Goal: Information Seeking & Learning: Check status

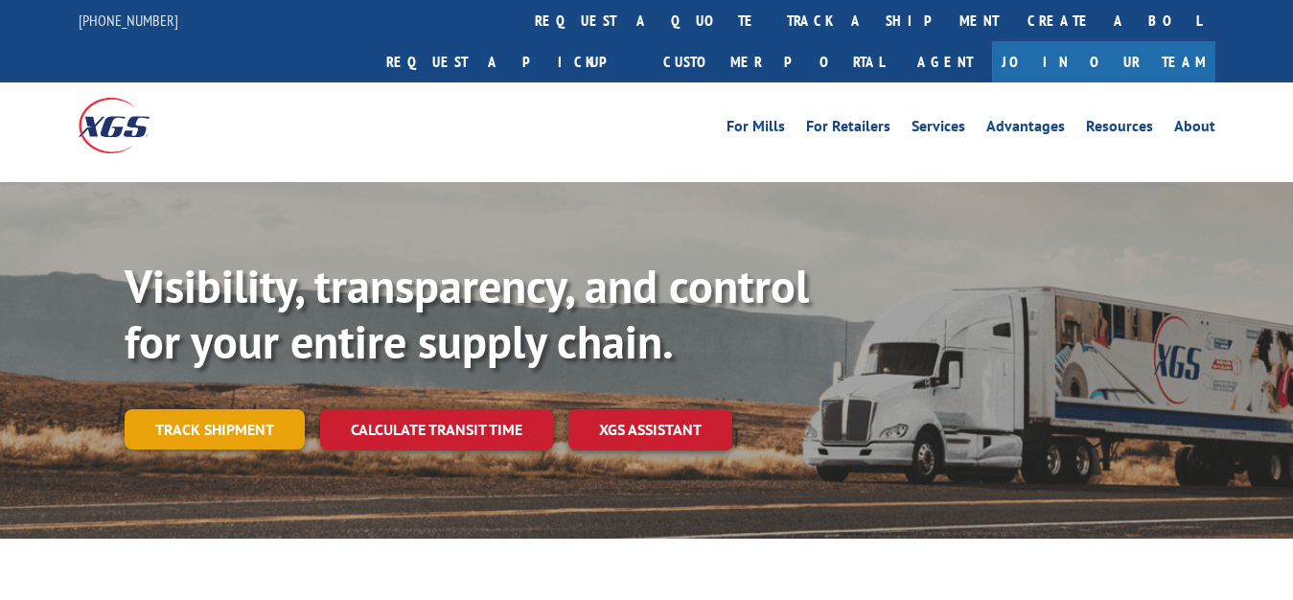
scroll to position [98, 0]
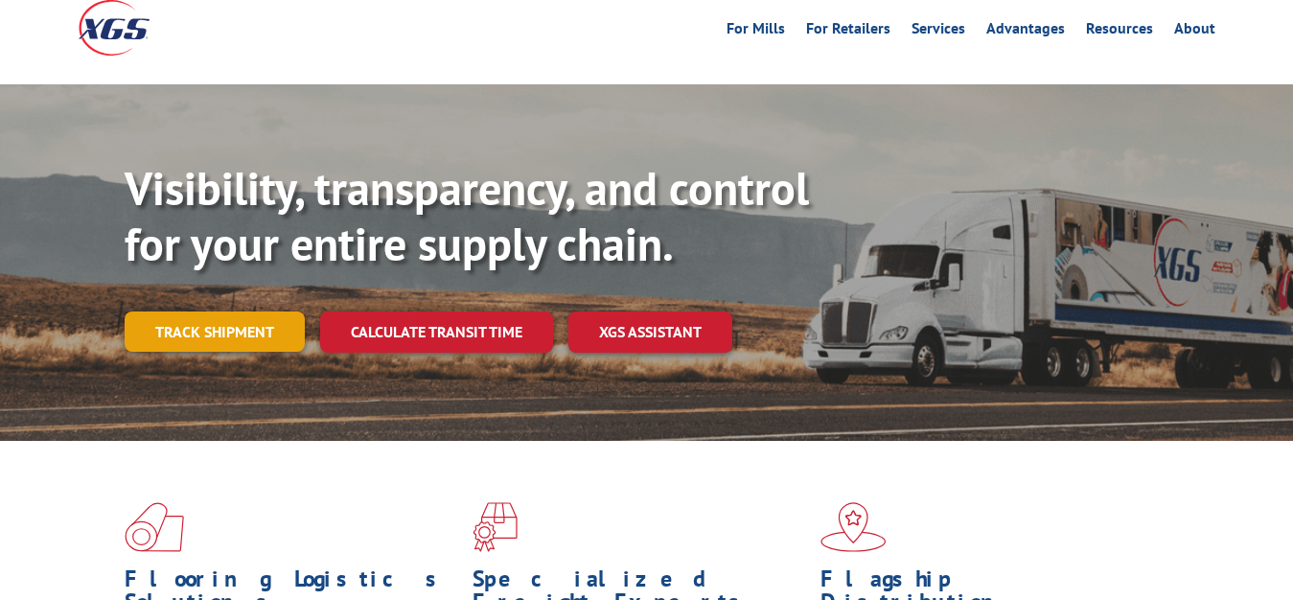
click at [172, 311] on link "Track shipment" at bounding box center [215, 331] width 180 height 40
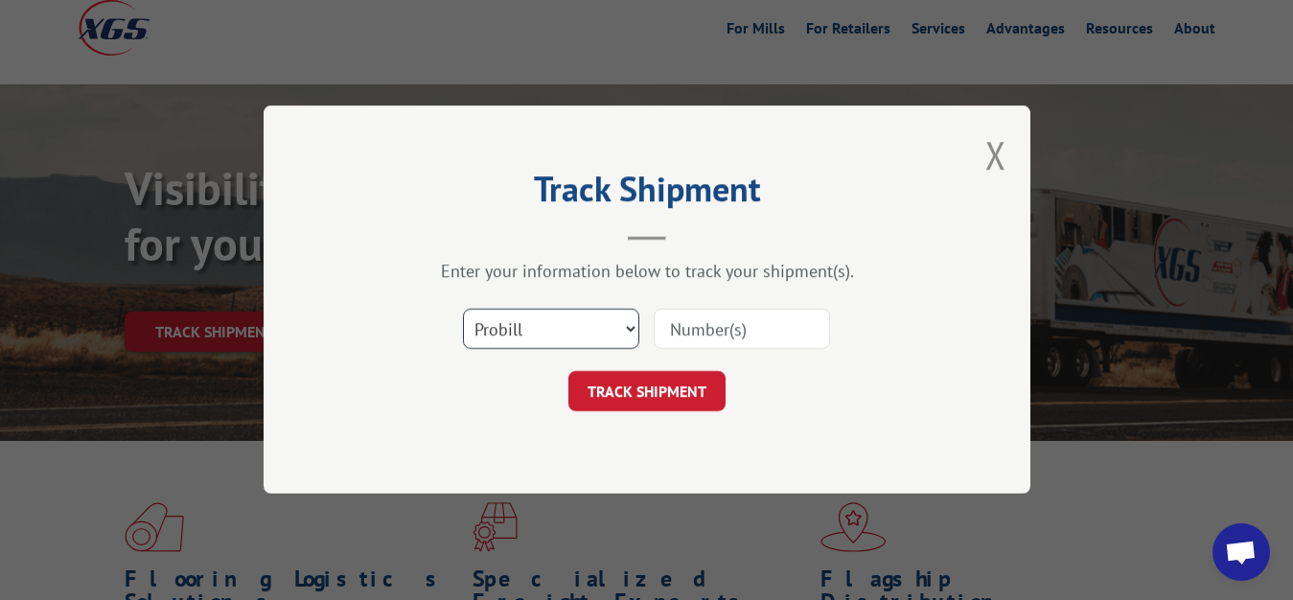
click at [463, 310] on select "Select category... Probill BOL PO" at bounding box center [551, 330] width 176 height 40
select select "bol"
click option "BOL" at bounding box center [0, 0] width 0 height 0
click at [755, 321] on input at bounding box center [742, 330] width 176 height 40
click at [734, 332] on input at bounding box center [742, 330] width 176 height 40
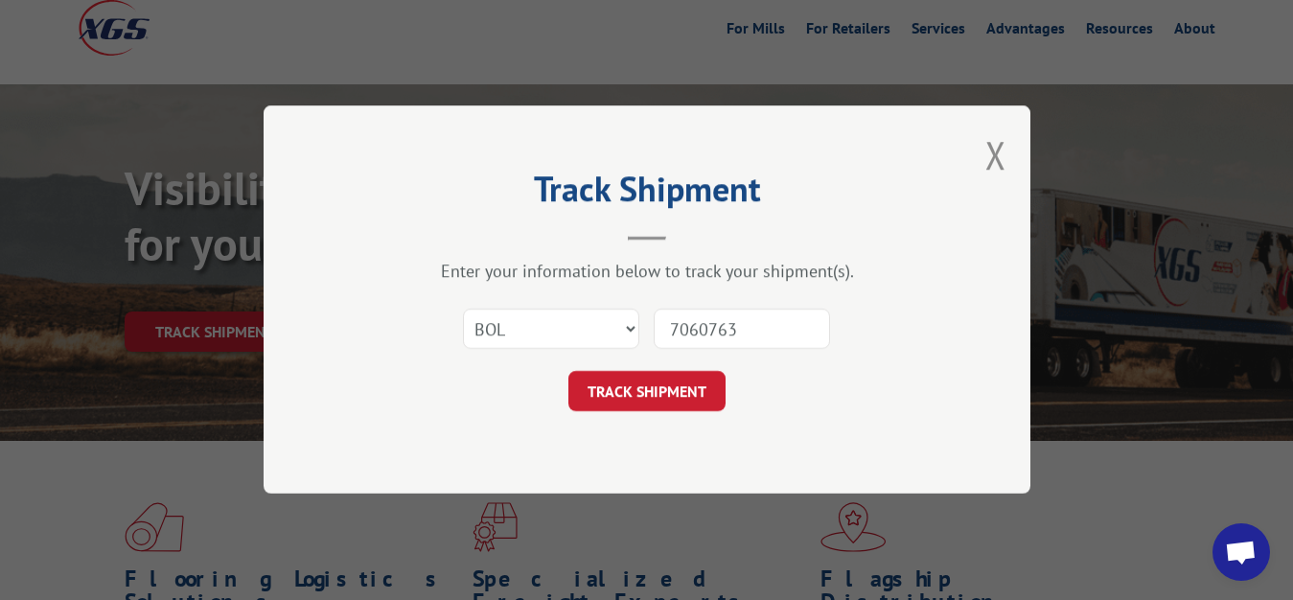
type input "7060763"
click button "TRACK SHIPMENT" at bounding box center [646, 392] width 157 height 40
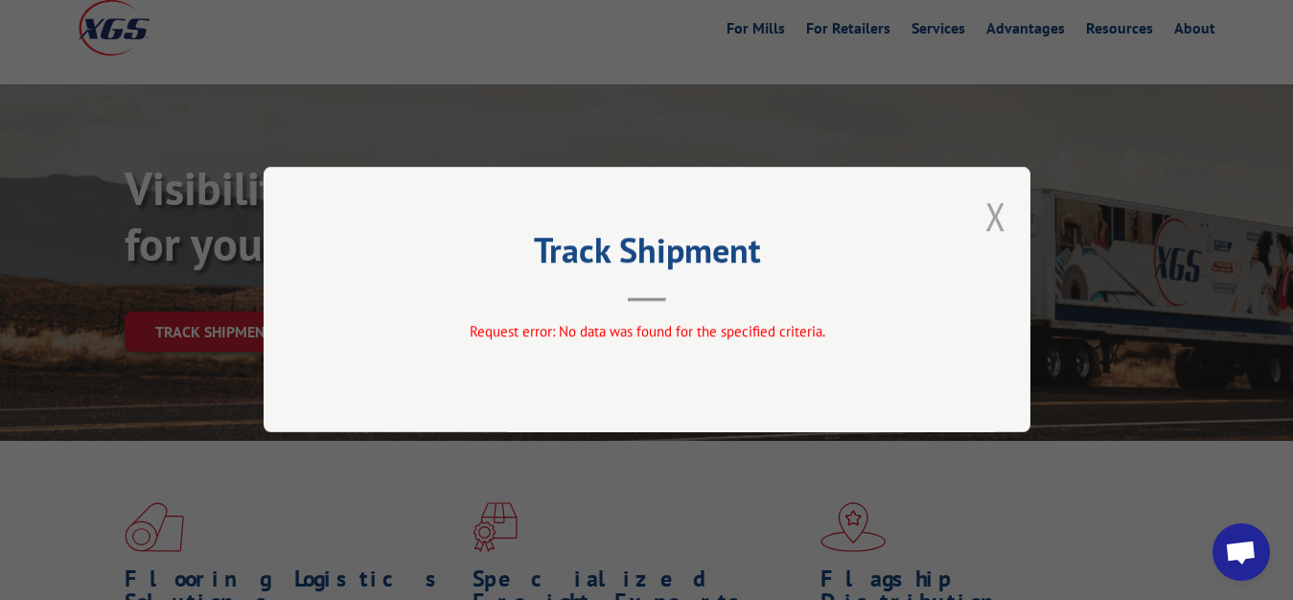
click at [998, 219] on button "Close modal" at bounding box center [995, 216] width 21 height 51
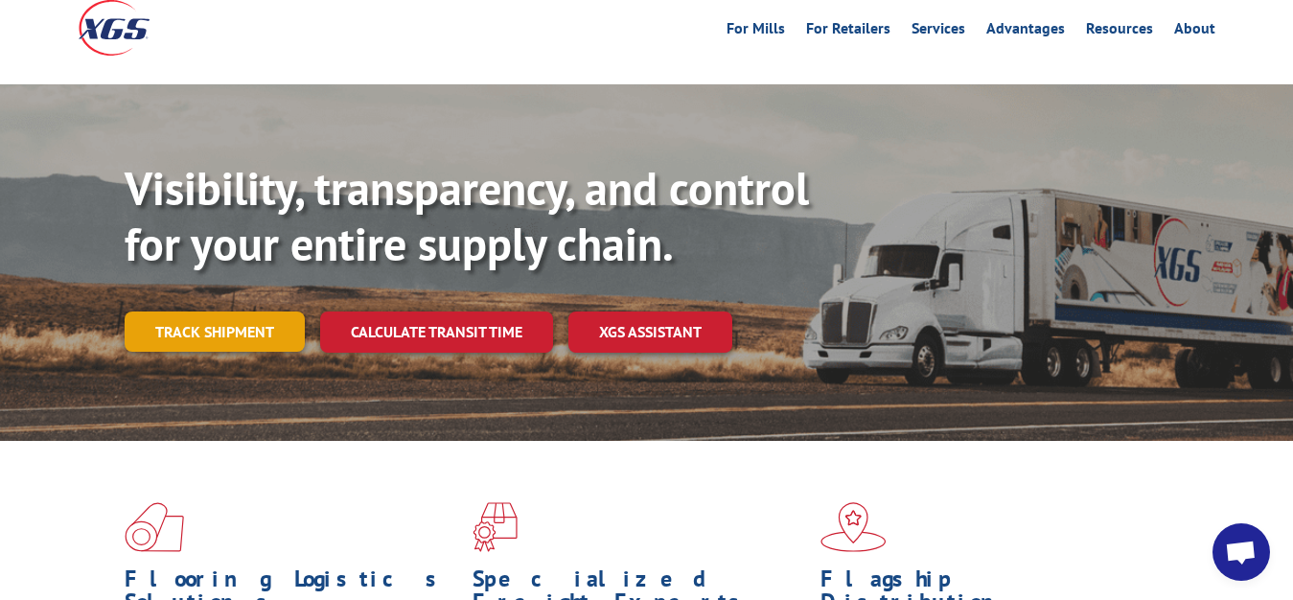
click at [196, 311] on link "Track shipment" at bounding box center [215, 331] width 180 height 40
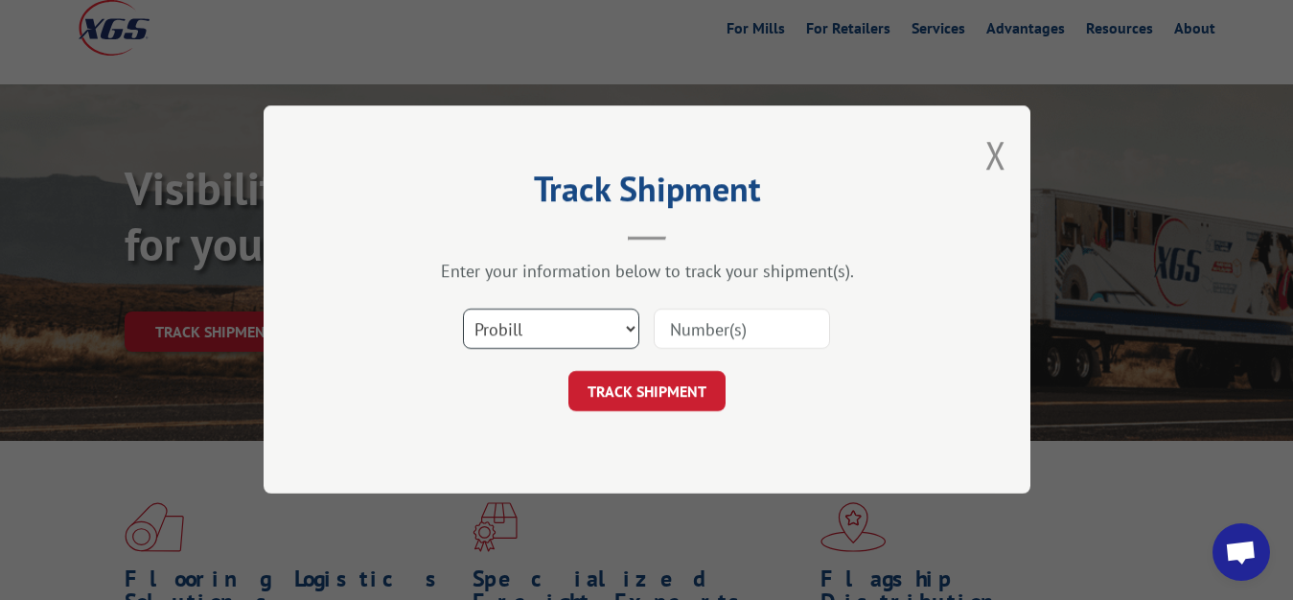
click at [463, 310] on select "Select category... Probill BOL PO" at bounding box center [551, 330] width 176 height 40
select select "bol"
click option "BOL" at bounding box center [0, 0] width 0 height 0
drag, startPoint x: 743, startPoint y: 324, endPoint x: 751, endPoint y: 226, distance: 98.1
click at [743, 322] on input at bounding box center [742, 330] width 176 height 40
